Goal: Information Seeking & Learning: Learn about a topic

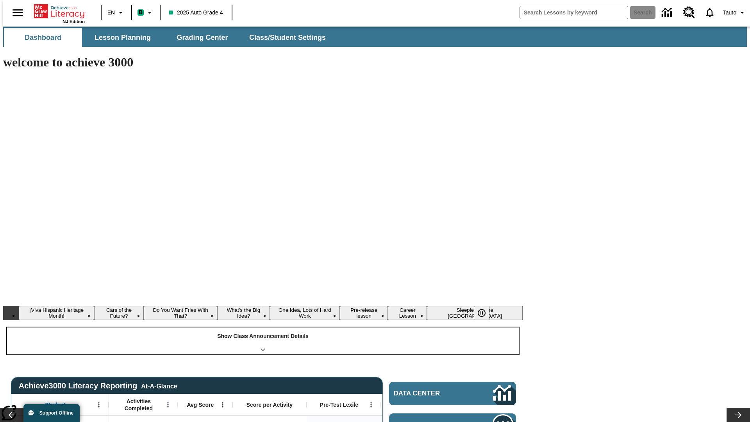
click at [263, 328] on div "Show Class Announcement Details" at bounding box center [263, 341] width 512 height 27
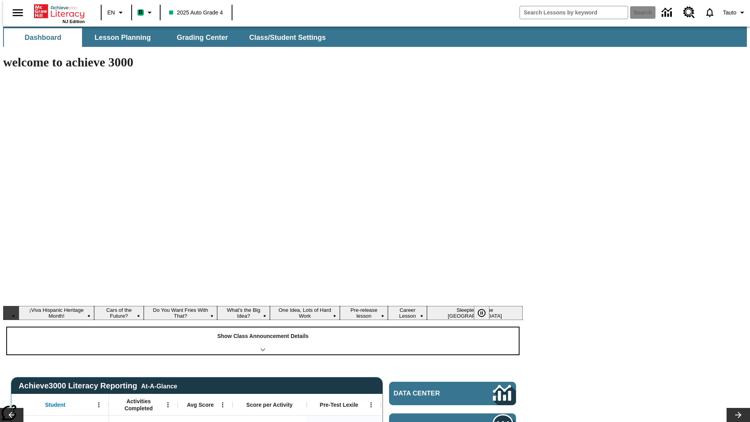
click at [263, 328] on div "Show Class Announcement Details" at bounding box center [263, 341] width 512 height 27
